Goal: Task Accomplishment & Management: Manage account settings

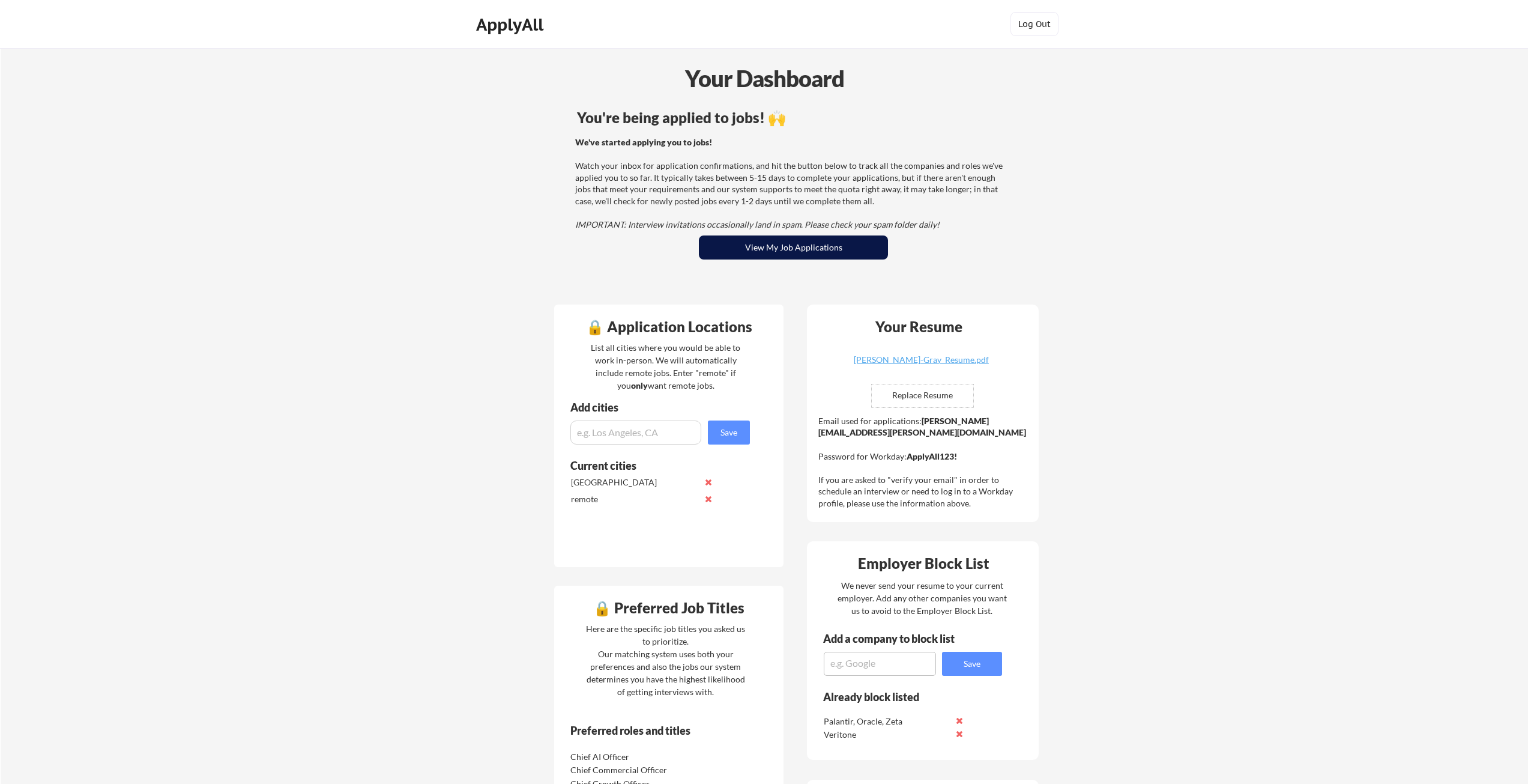
click at [828, 251] on button "View My Job Applications" at bounding box center [793, 247] width 189 height 24
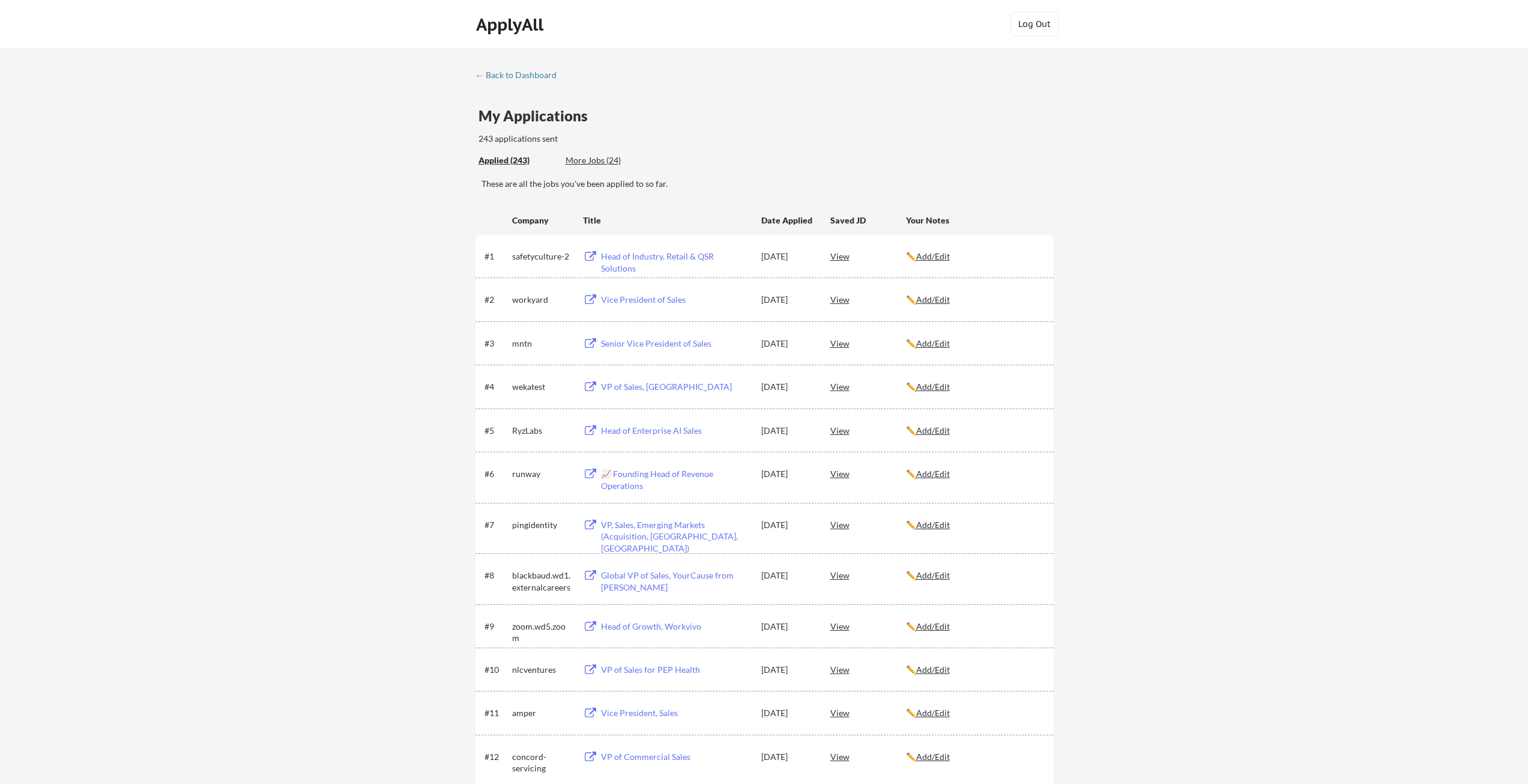
click at [834, 474] on div "View" at bounding box center [868, 473] width 76 height 22
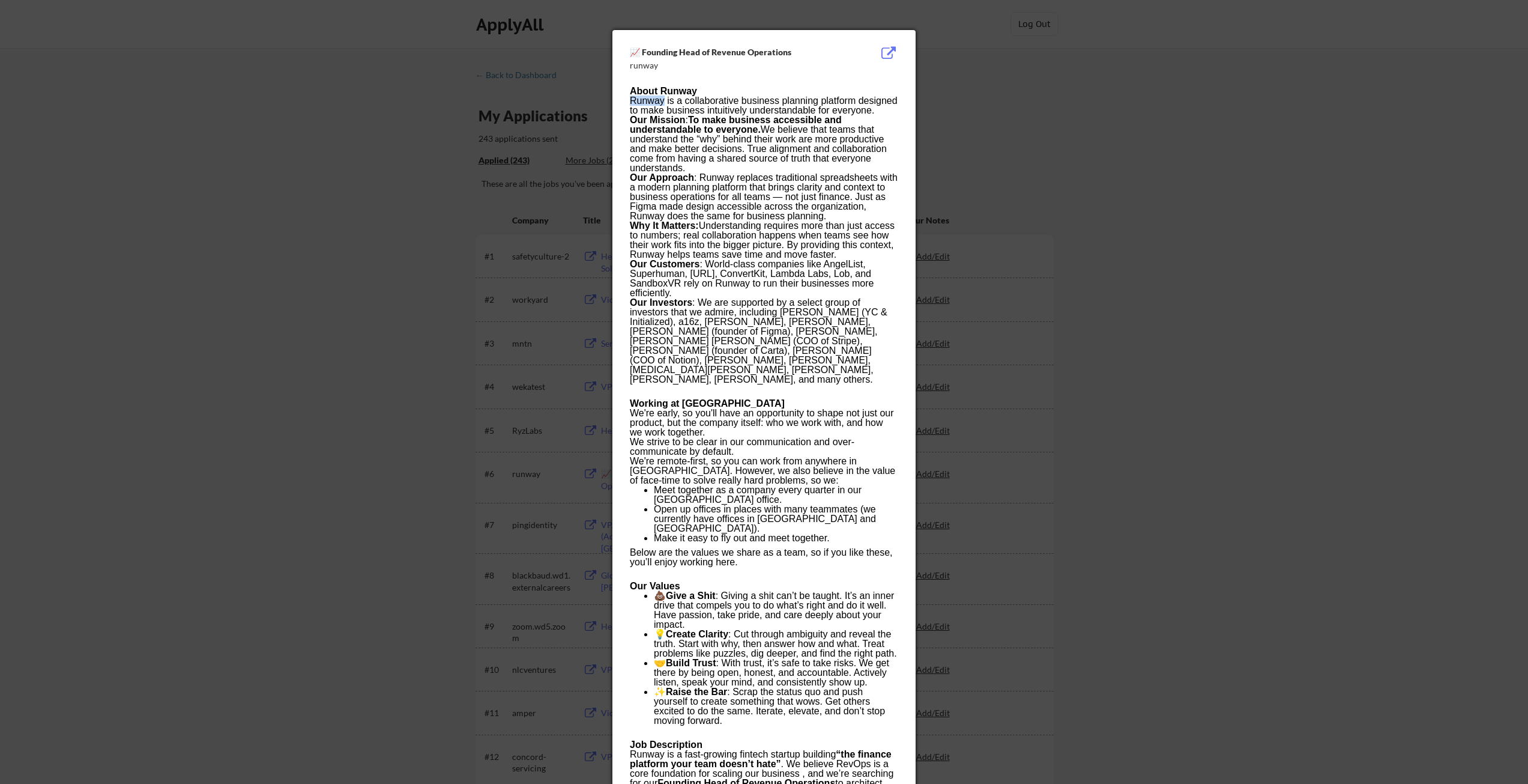
drag, startPoint x: 663, startPoint y: 99, endPoint x: 633, endPoint y: 104, distance: 30.4
click at [633, 104] on p "Runway is a collaborative business planning platform designed to make business …" at bounding box center [764, 106] width 268 height 20
copy p "Runway"
drag, startPoint x: 763, startPoint y: 52, endPoint x: 643, endPoint y: 52, distance: 120.0
click at [643, 52] on div "📈 Founding Head of Revenue Operations" at bounding box center [733, 52] width 208 height 12
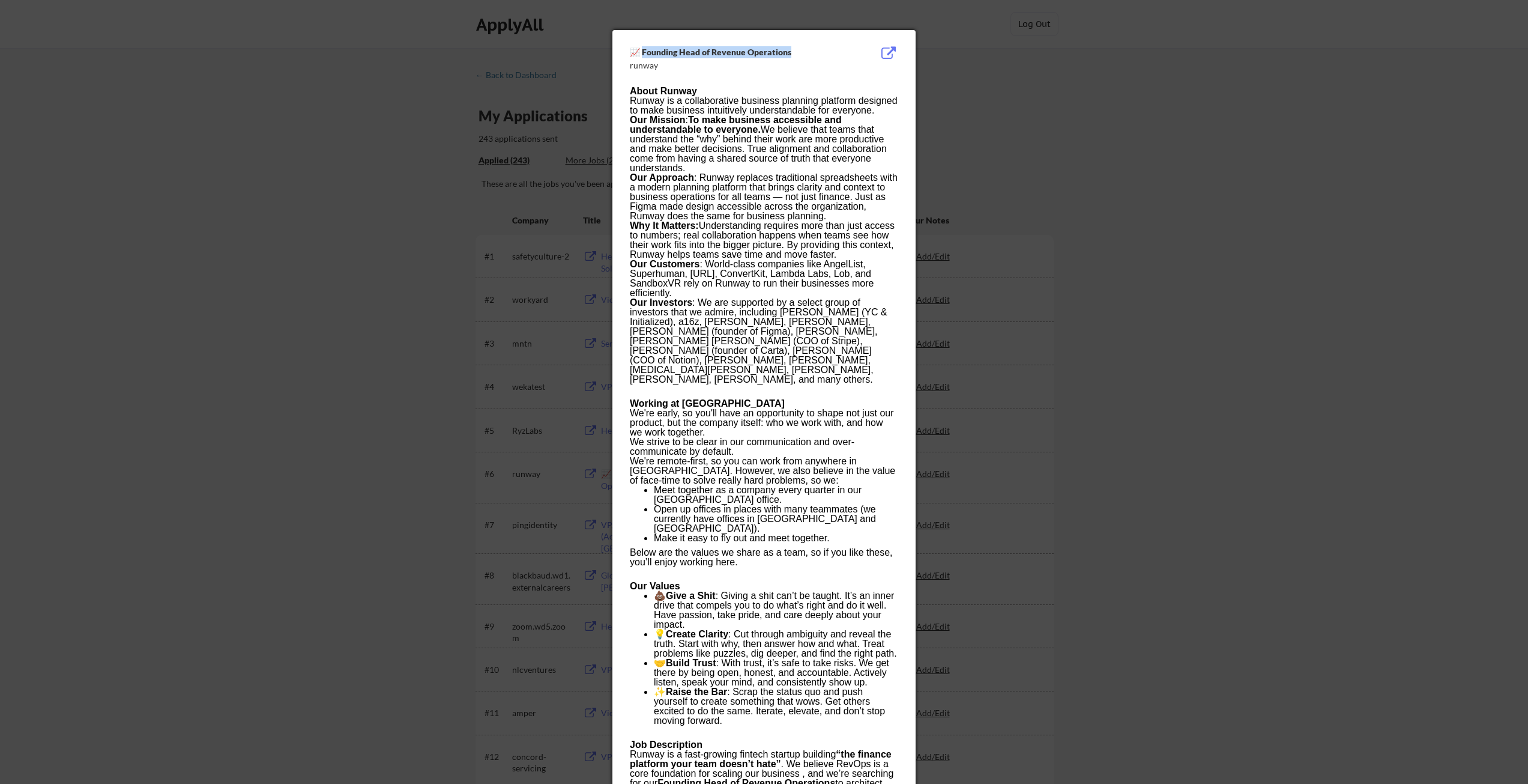
copy div "ounding Head of Revenue Operations"
click at [266, 372] on div at bounding box center [764, 392] width 1528 height 784
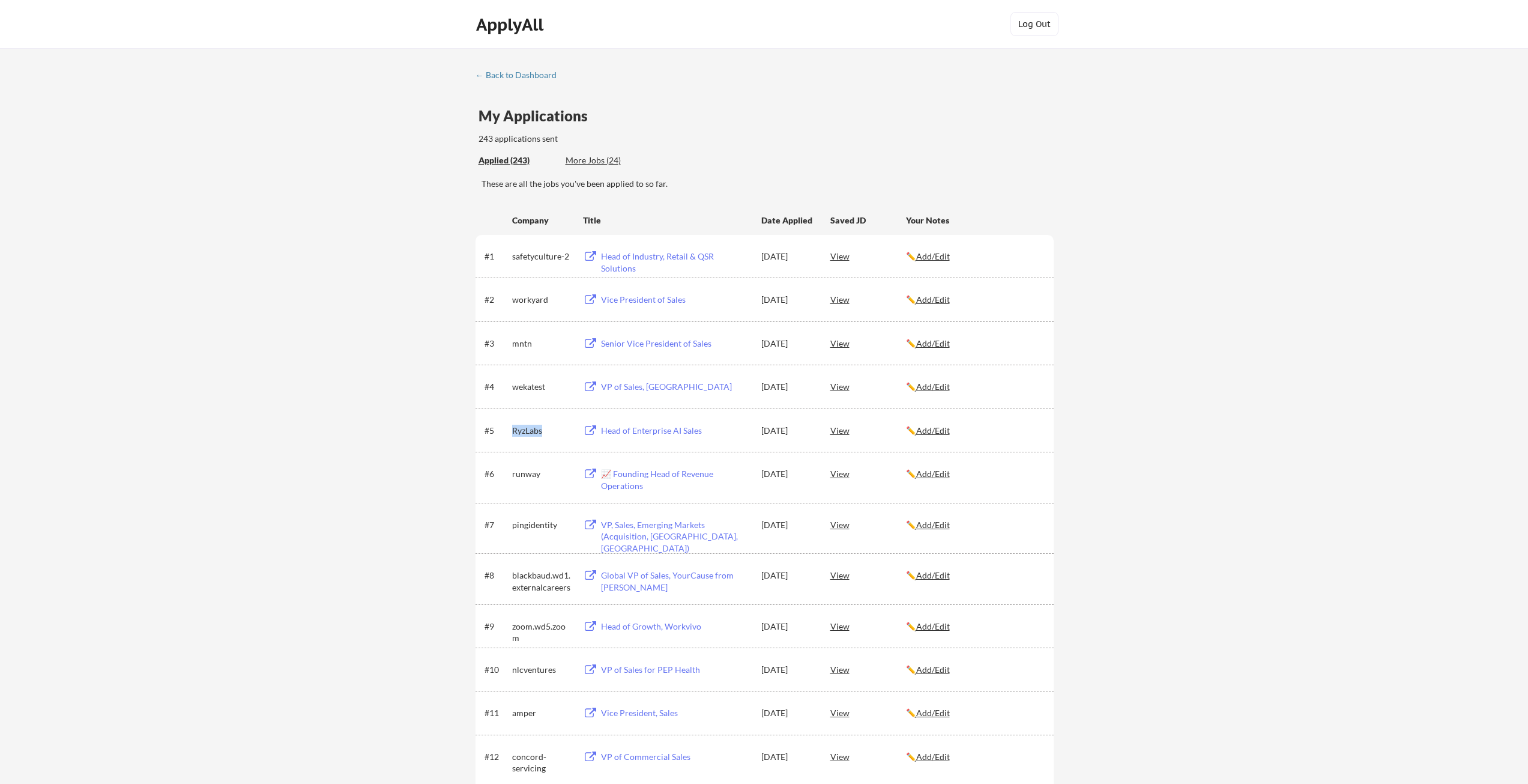
drag, startPoint x: 547, startPoint y: 431, endPoint x: 513, endPoint y: 434, distance: 34.1
click at [513, 434] on div "RyzLabs" at bounding box center [542, 431] width 60 height 12
copy div "RyzLabs"
drag, startPoint x: 687, startPoint y: 434, endPoint x: 603, endPoint y: 434, distance: 84.0
click at [603, 434] on div "Head of Enterprise AI Sales" at bounding box center [675, 431] width 149 height 12
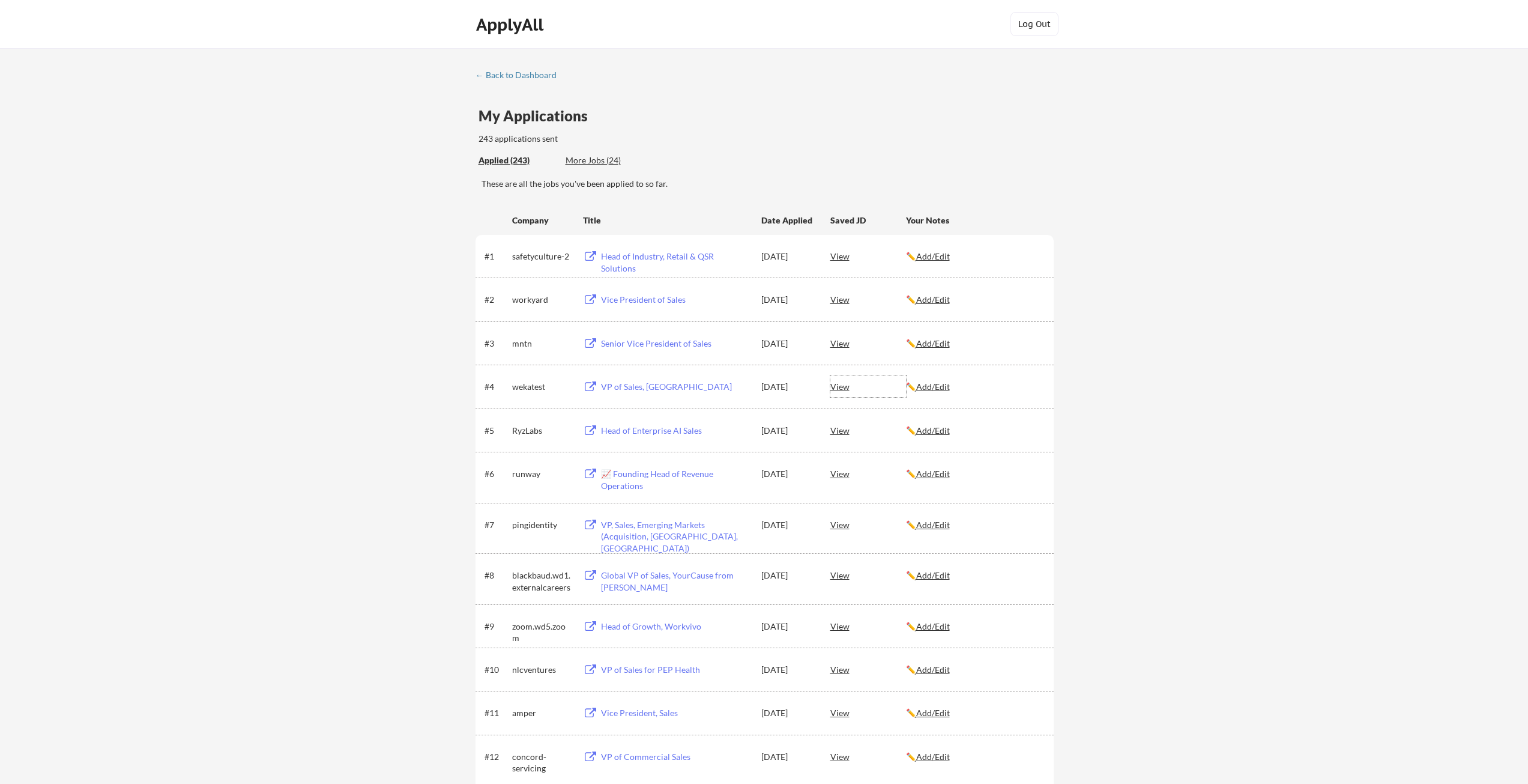
click at [839, 385] on div "View" at bounding box center [868, 386] width 76 height 22
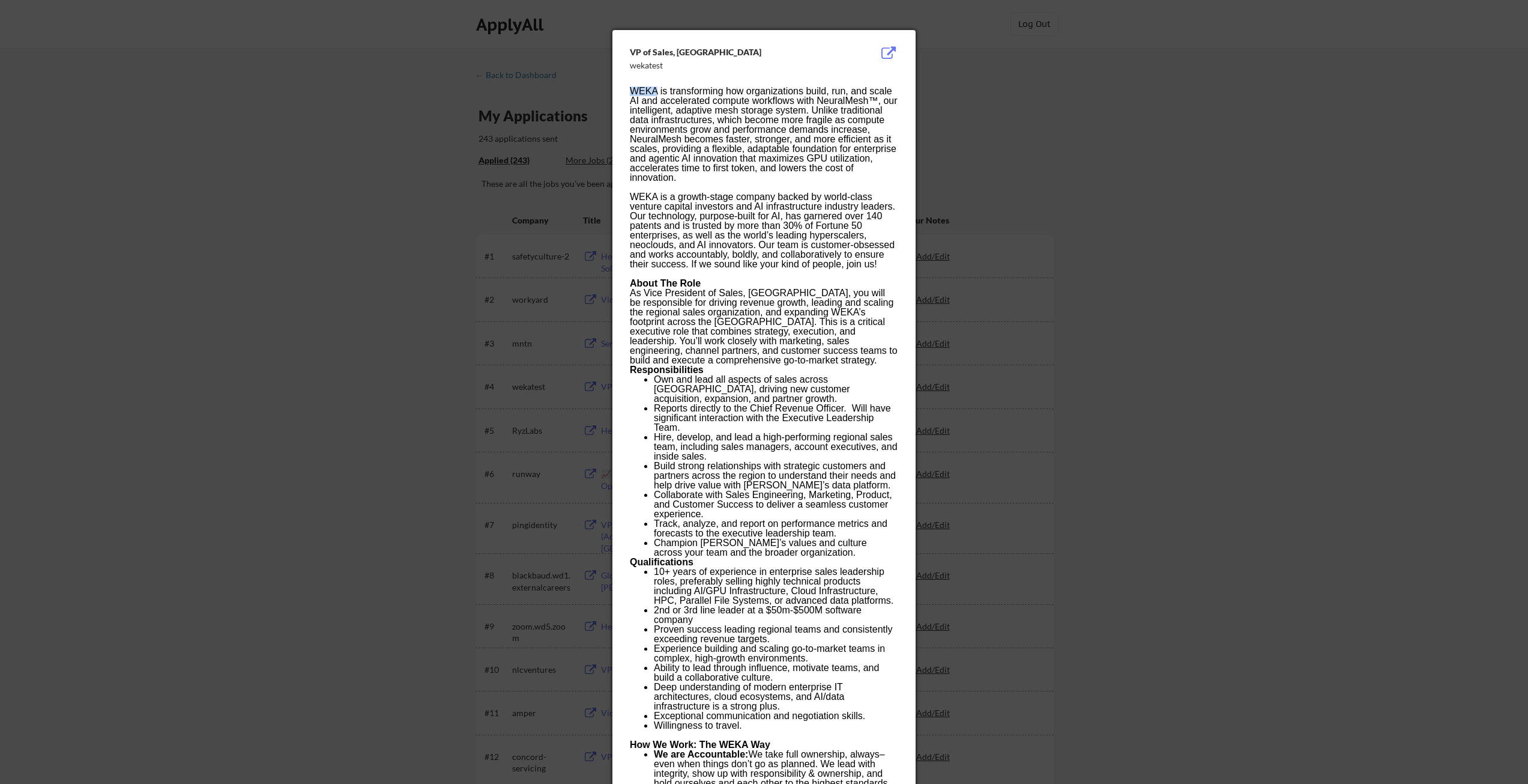
drag, startPoint x: 659, startPoint y: 91, endPoint x: 632, endPoint y: 89, distance: 27.1
click at [632, 89] on p "WEKA is transforming how organizations build, run, and scale AI and accelerated…" at bounding box center [764, 178] width 268 height 183
copy p "WEKA"
drag, startPoint x: 715, startPoint y: 51, endPoint x: 630, endPoint y: 54, distance: 85.1
click at [630, 54] on div "VP of Sales, Americas wekatest WEKA is transforming how organizations build, ru…" at bounding box center [764, 616] width 303 height 1171
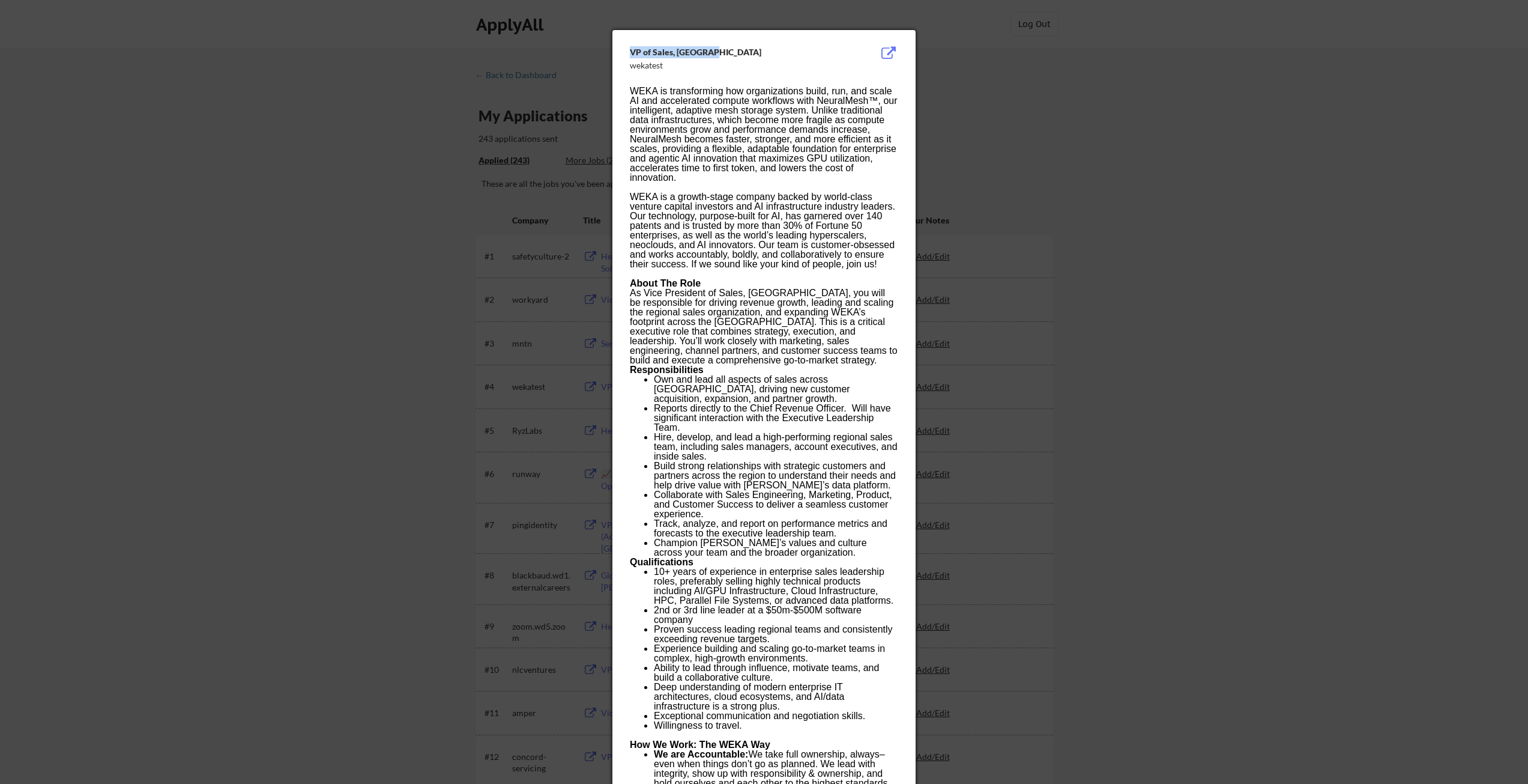
copy div "VP of Sales, Americas"
